Goal: Manage account settings

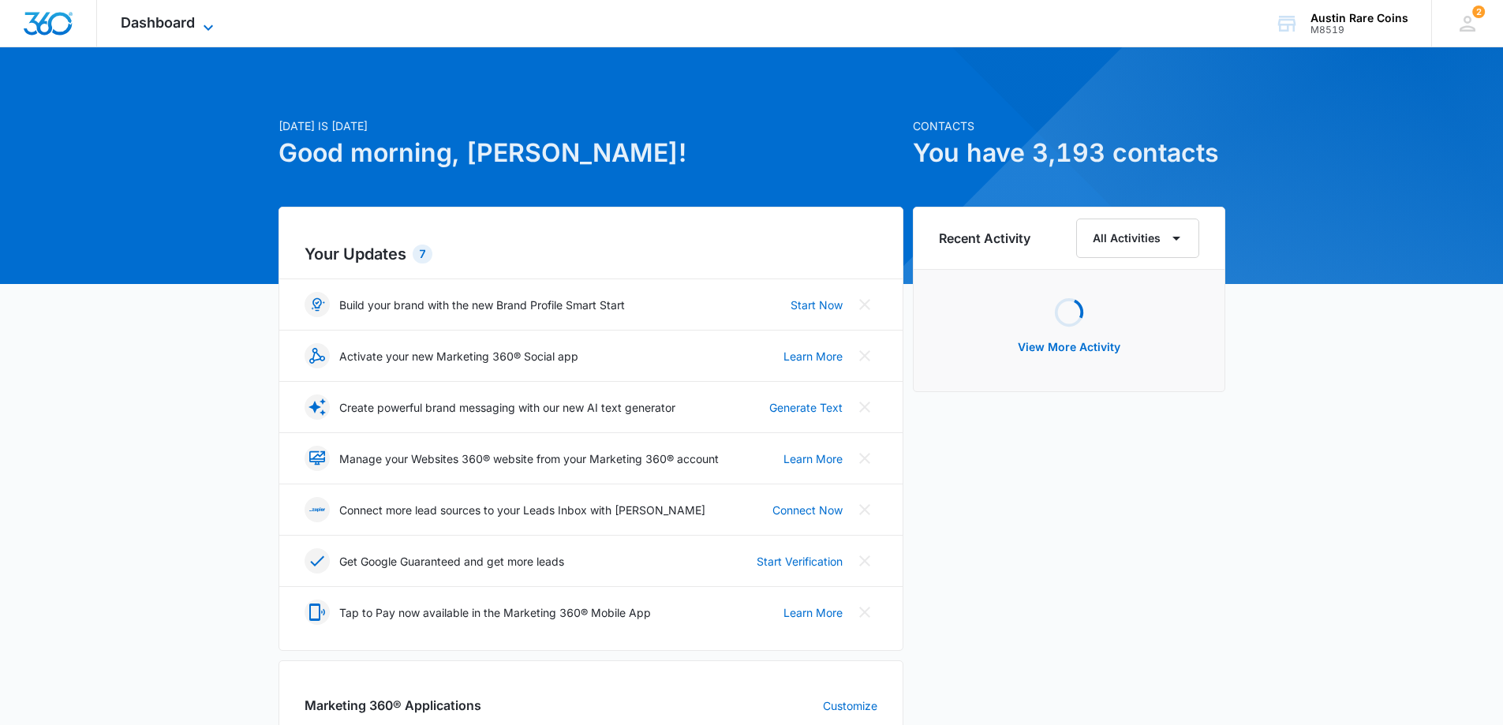
click at [193, 21] on span "Dashboard" at bounding box center [158, 22] width 74 height 17
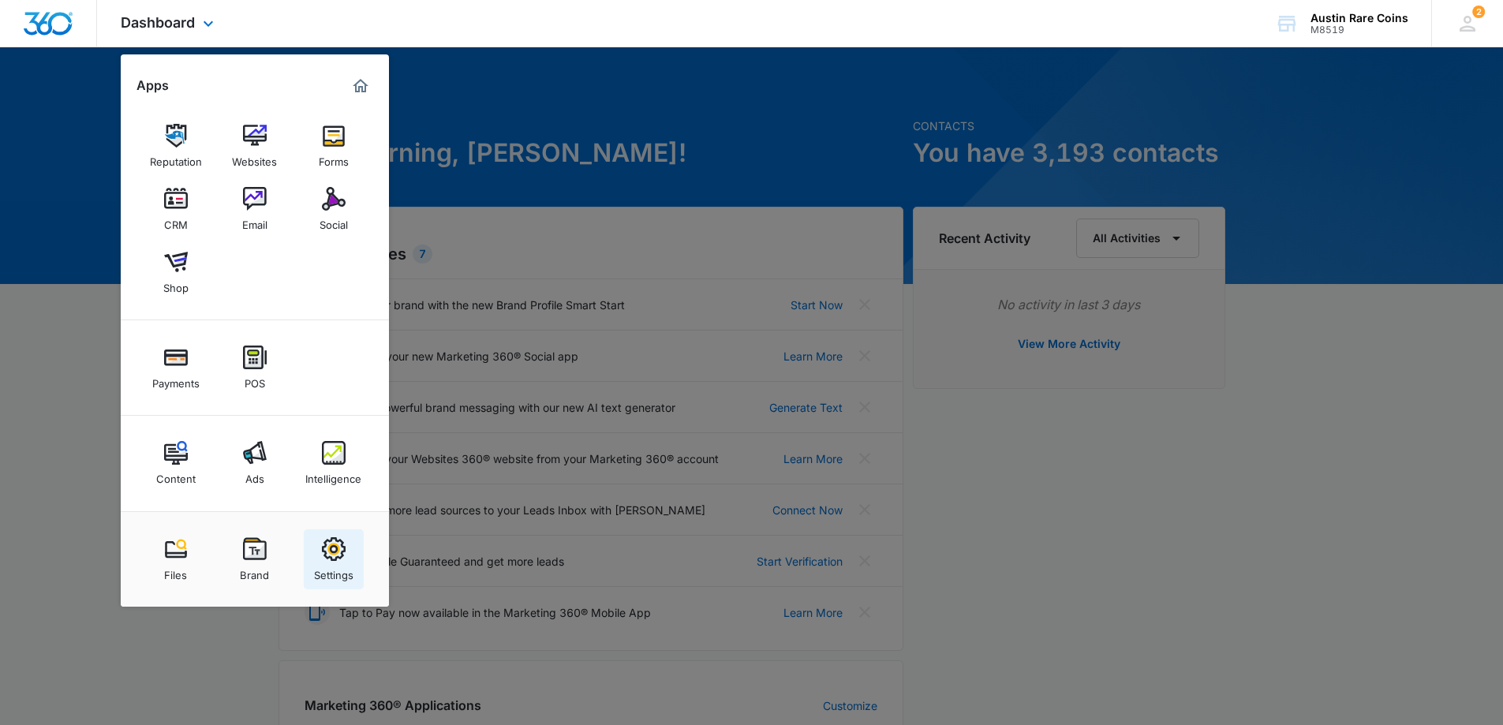
click at [331, 548] on img at bounding box center [334, 549] width 24 height 24
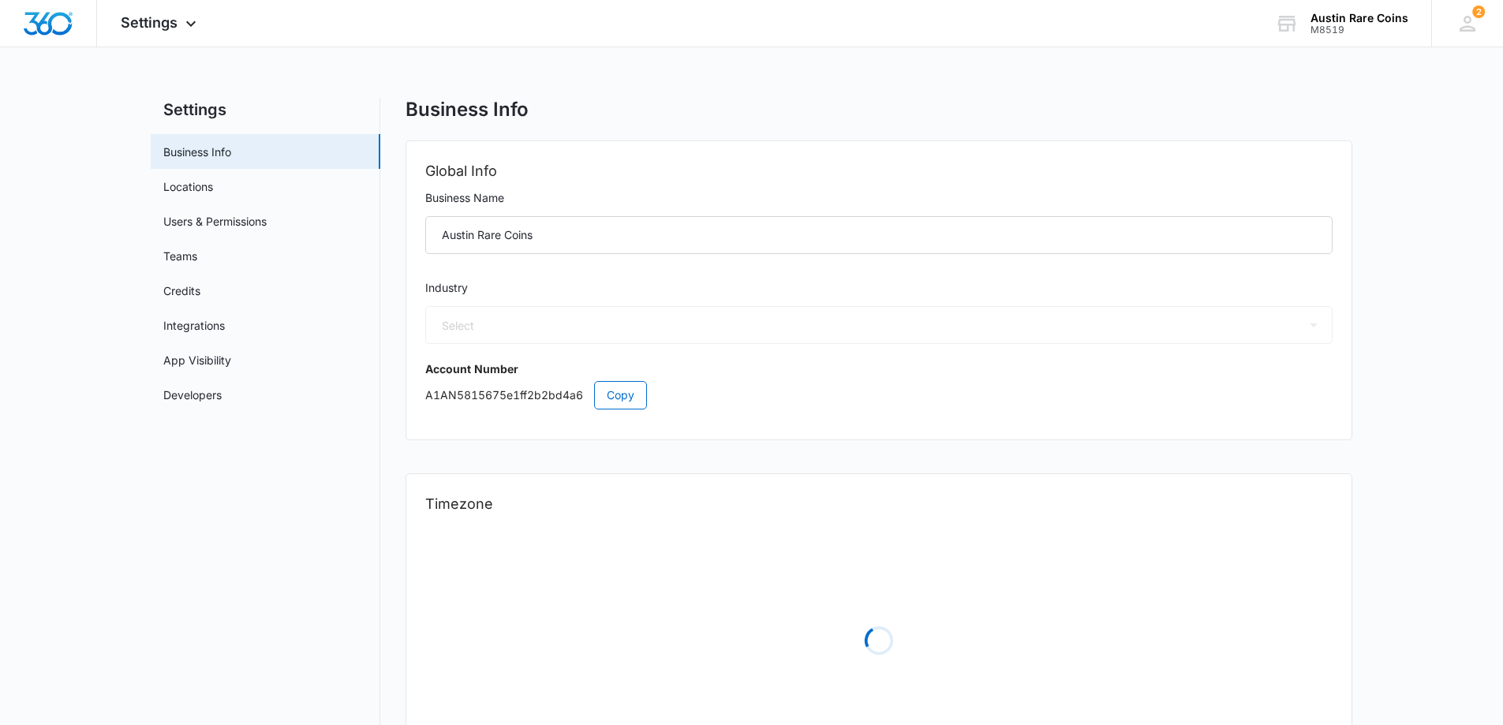
select select "33"
select select "US"
select select "America/Denver"
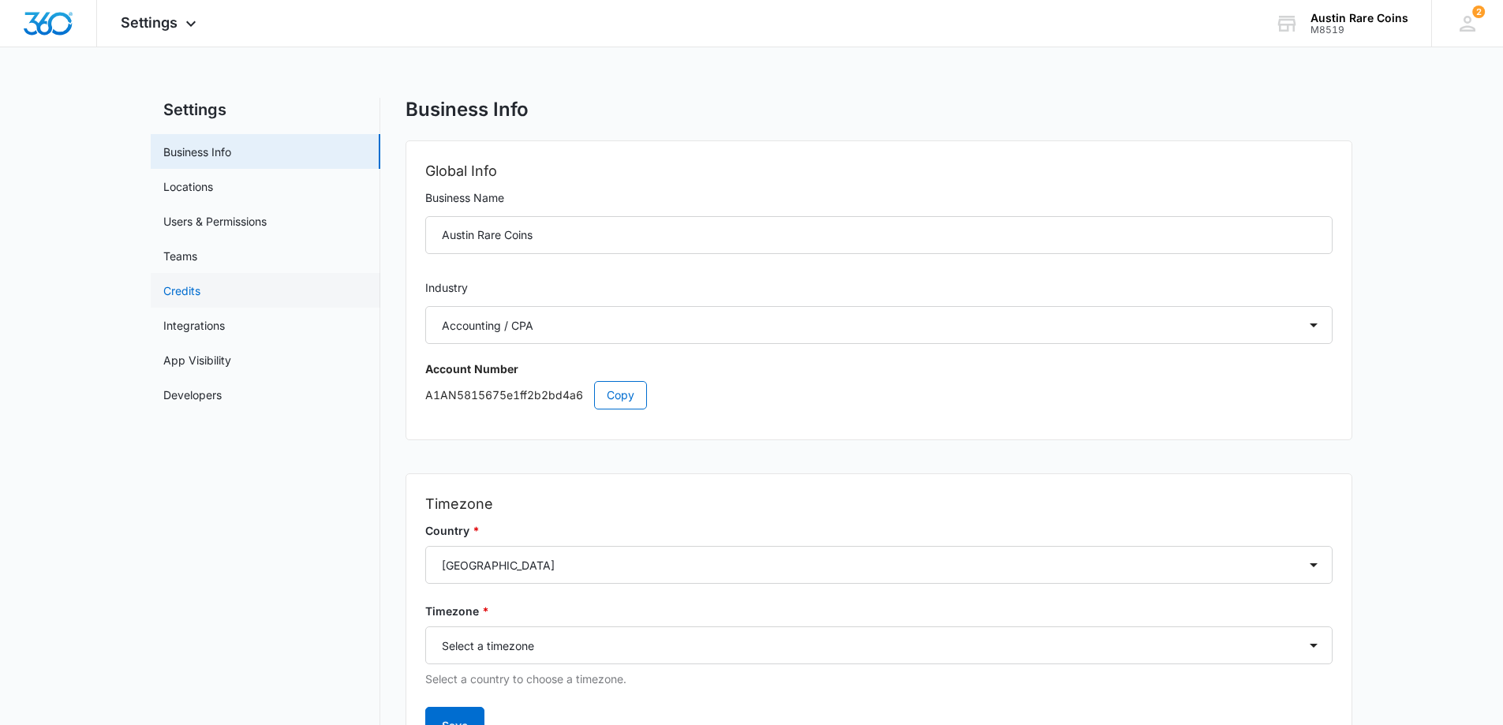
click at [176, 283] on link "Credits" at bounding box center [181, 291] width 37 height 17
